Goal: Navigation & Orientation: Go to known website

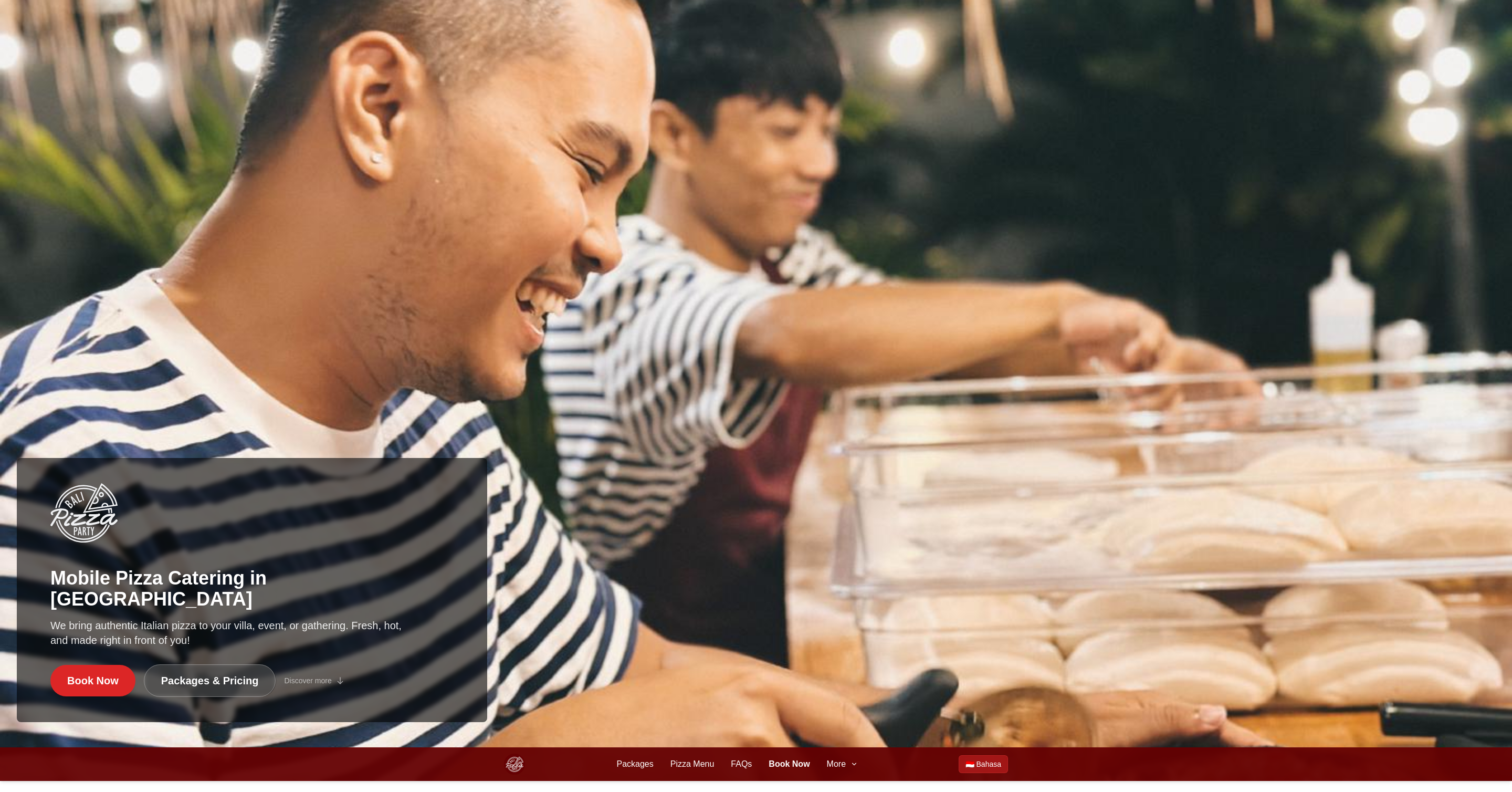
scroll to position [3962, 0]
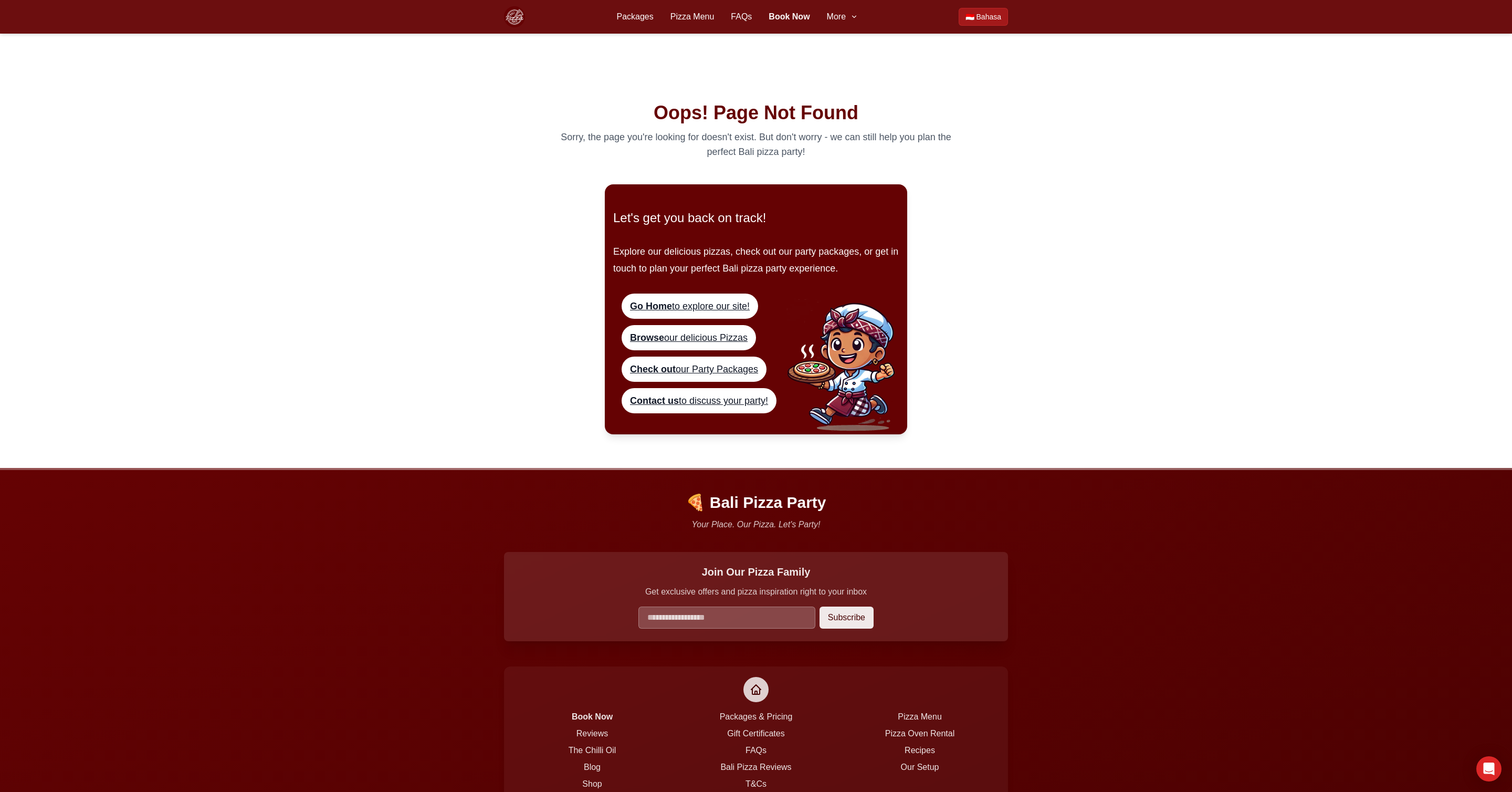
click at [308, 233] on main "Oops! Page Not Found Sorry, the page you're looking for doesn't exist. But don'…" at bounding box center [756, 251] width 1512 height 435
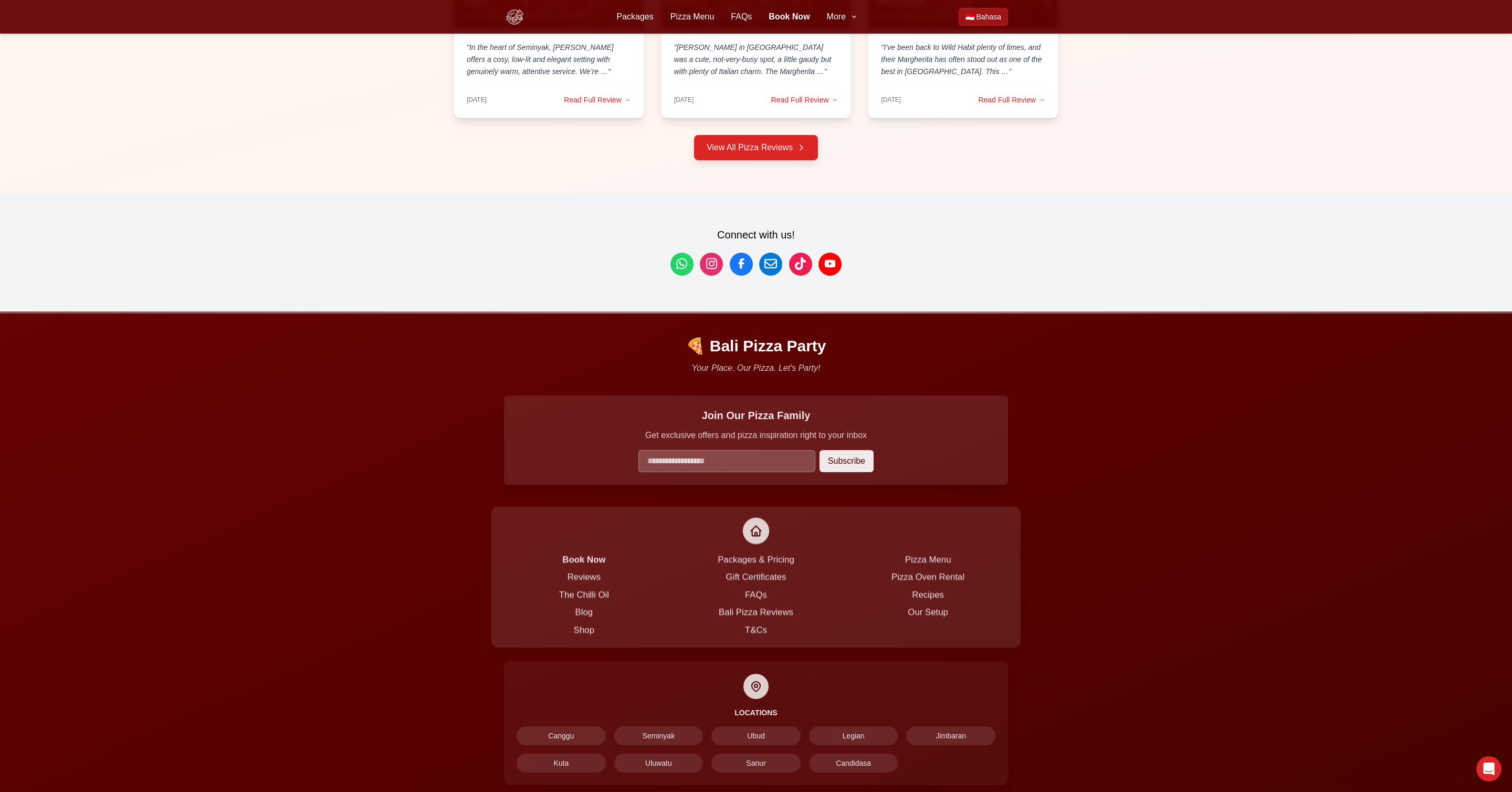
scroll to position [3962, 0]
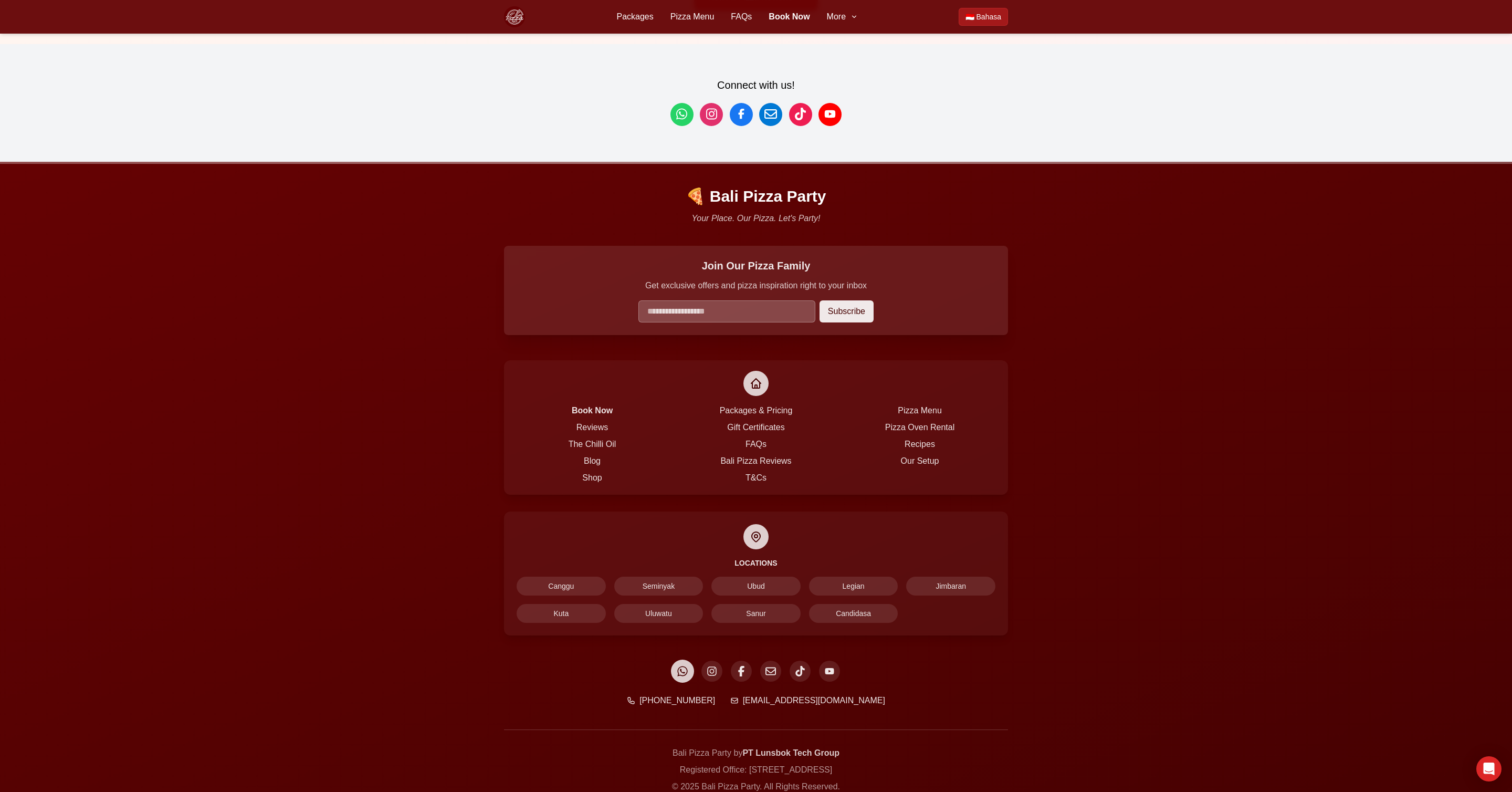
click at [684, 667] on icon at bounding box center [682, 672] width 10 height 10
